Goal: Check status

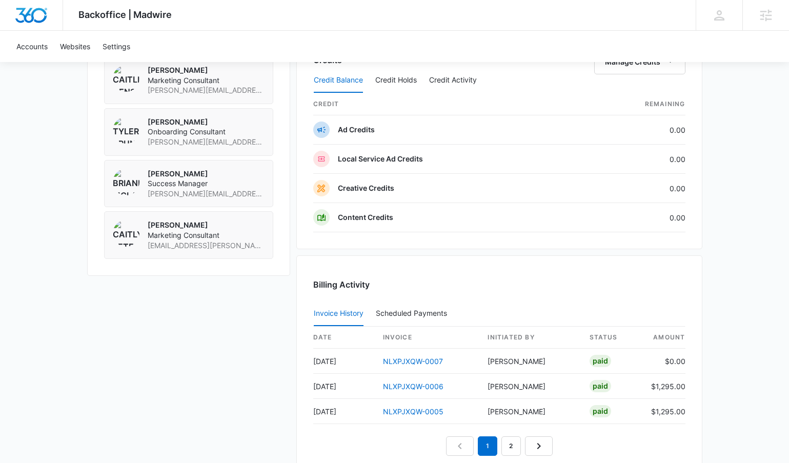
scroll to position [772, 0]
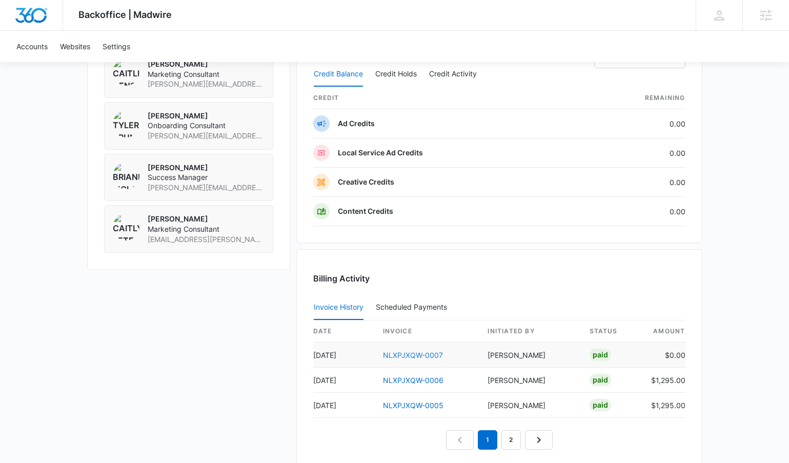
click at [407, 357] on link "NLXPJXQW-0007" at bounding box center [413, 355] width 60 height 9
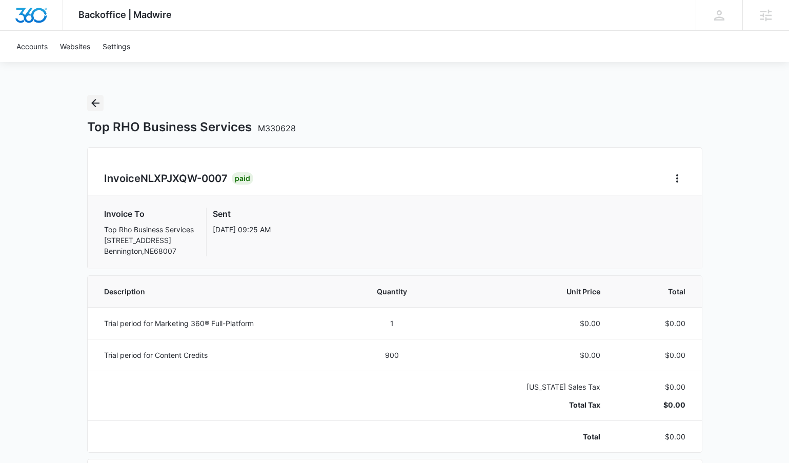
click at [95, 98] on icon "Back" at bounding box center [95, 103] width 12 height 12
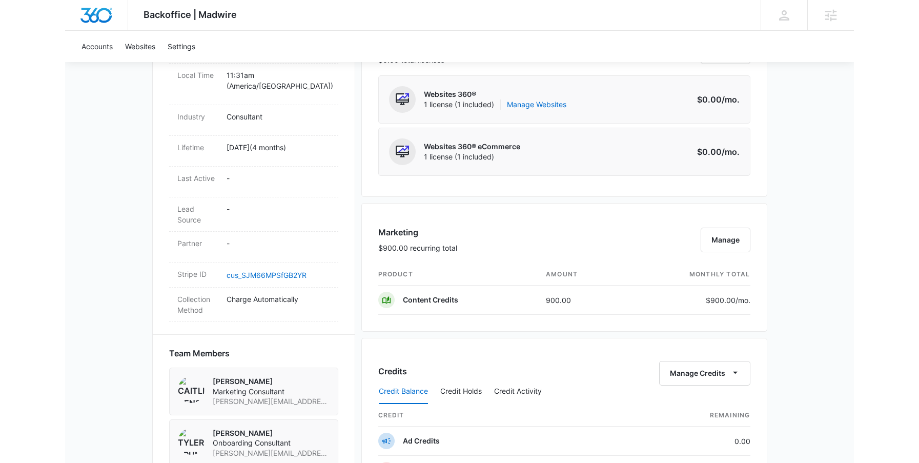
scroll to position [576, 0]
